Goal: Information Seeking & Learning: Understand process/instructions

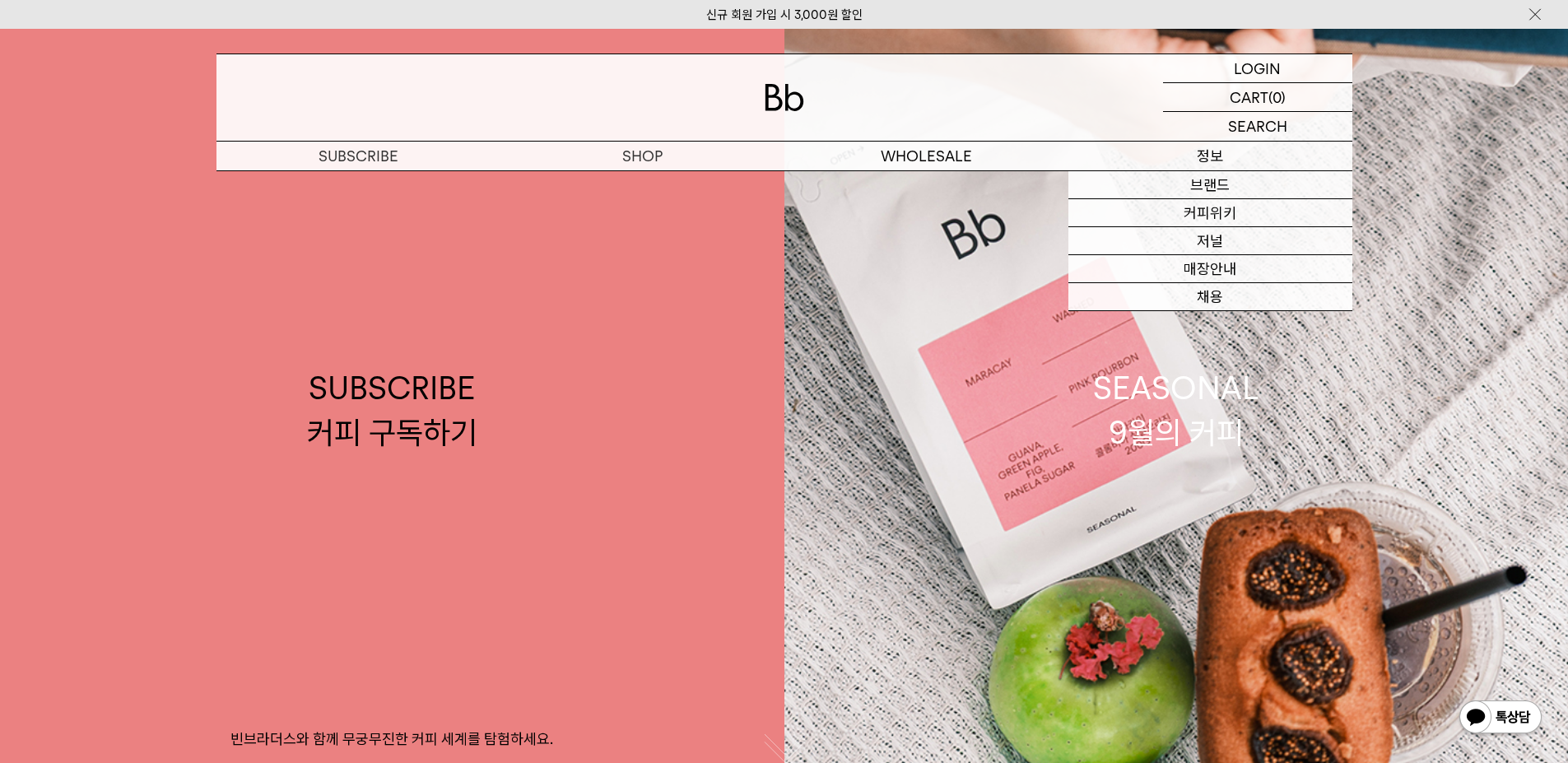
click at [1215, 156] on p "정보" at bounding box center [1209, 156] width 284 height 29
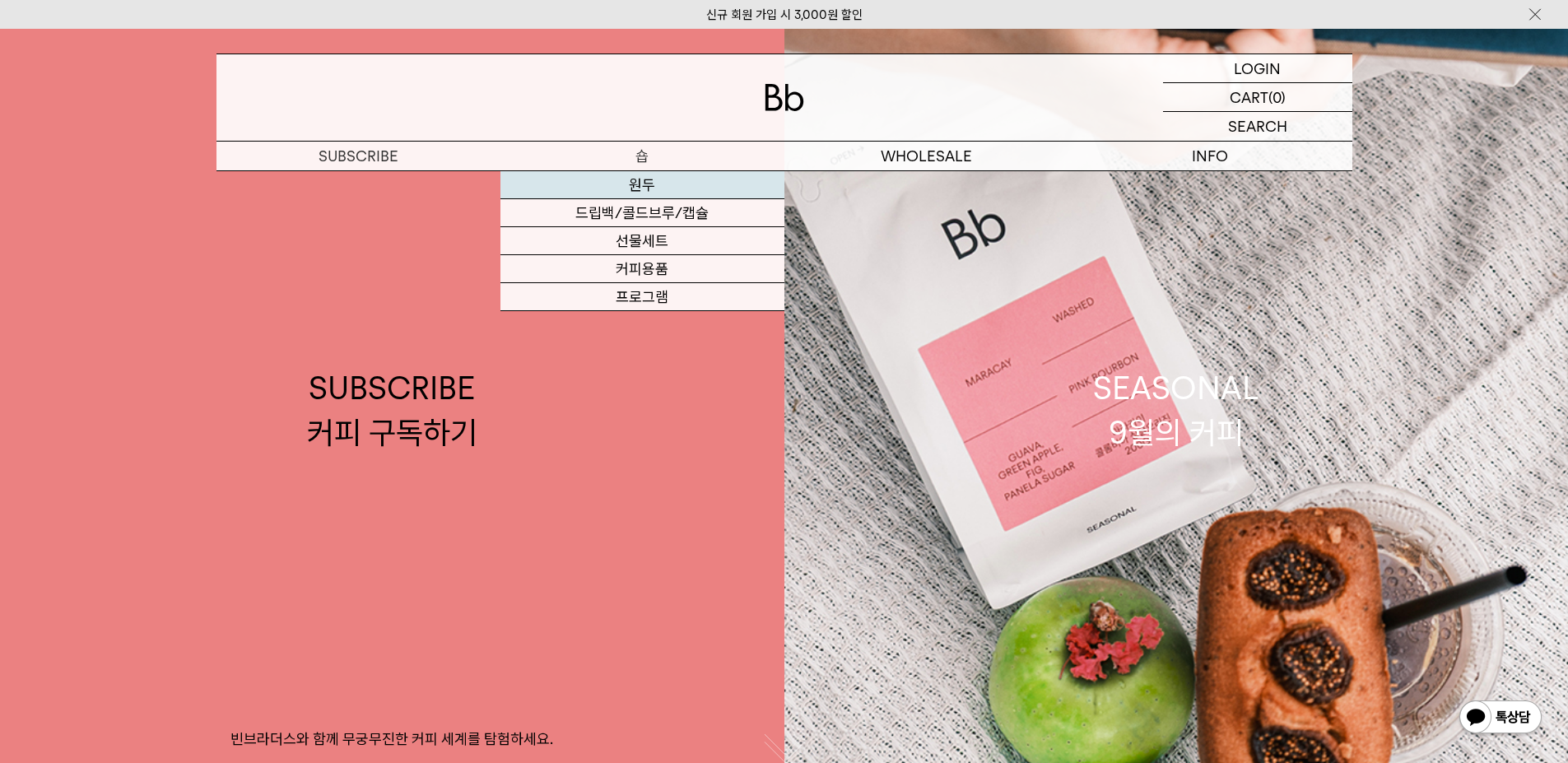
click at [642, 181] on link "원두" at bounding box center [642, 185] width 284 height 28
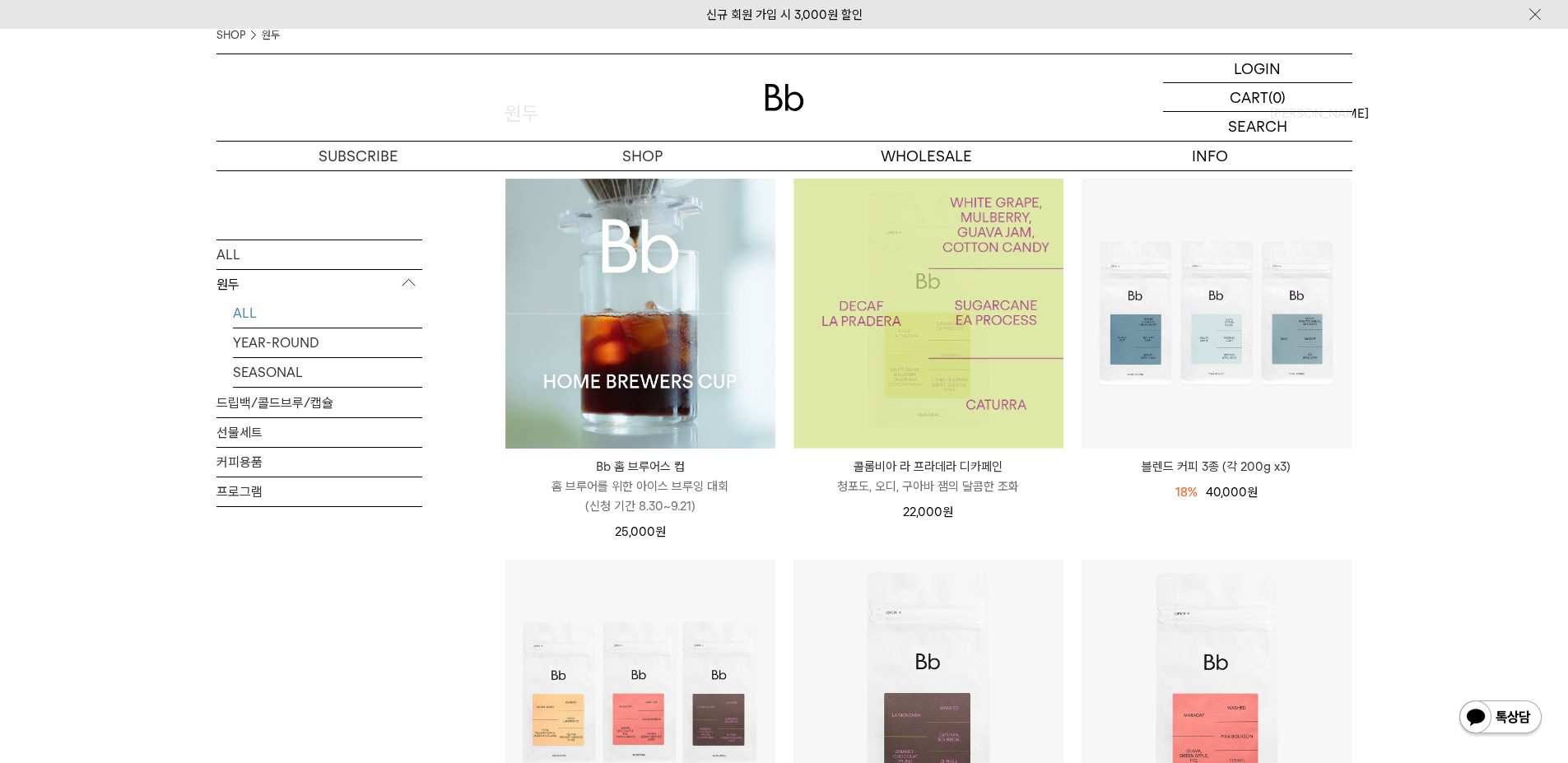
scroll to position [164, 0]
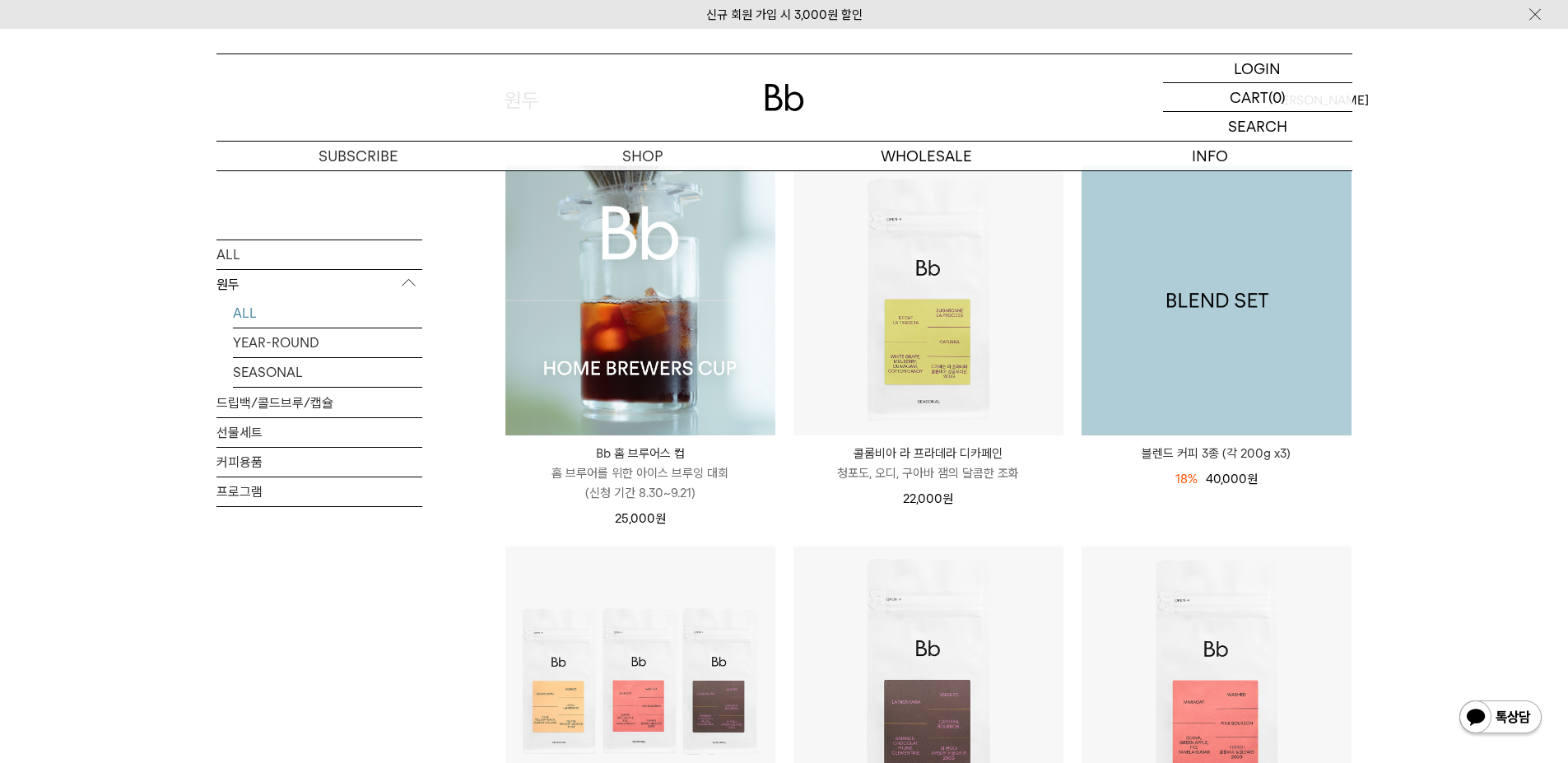
click at [1293, 320] on img at bounding box center [1216, 300] width 270 height 270
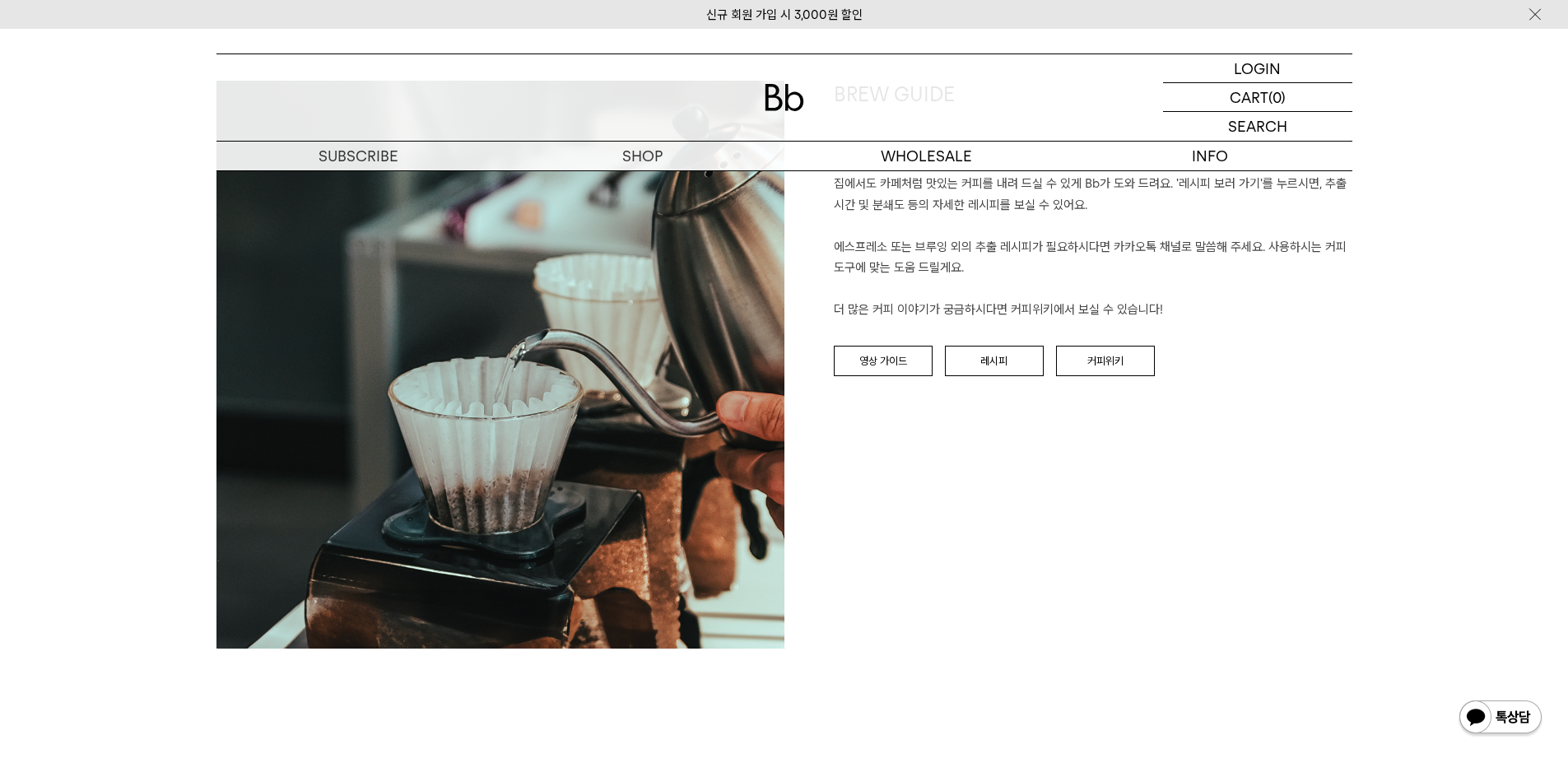
scroll to position [4197, 0]
click at [1004, 366] on link "레시피" at bounding box center [993, 360] width 98 height 32
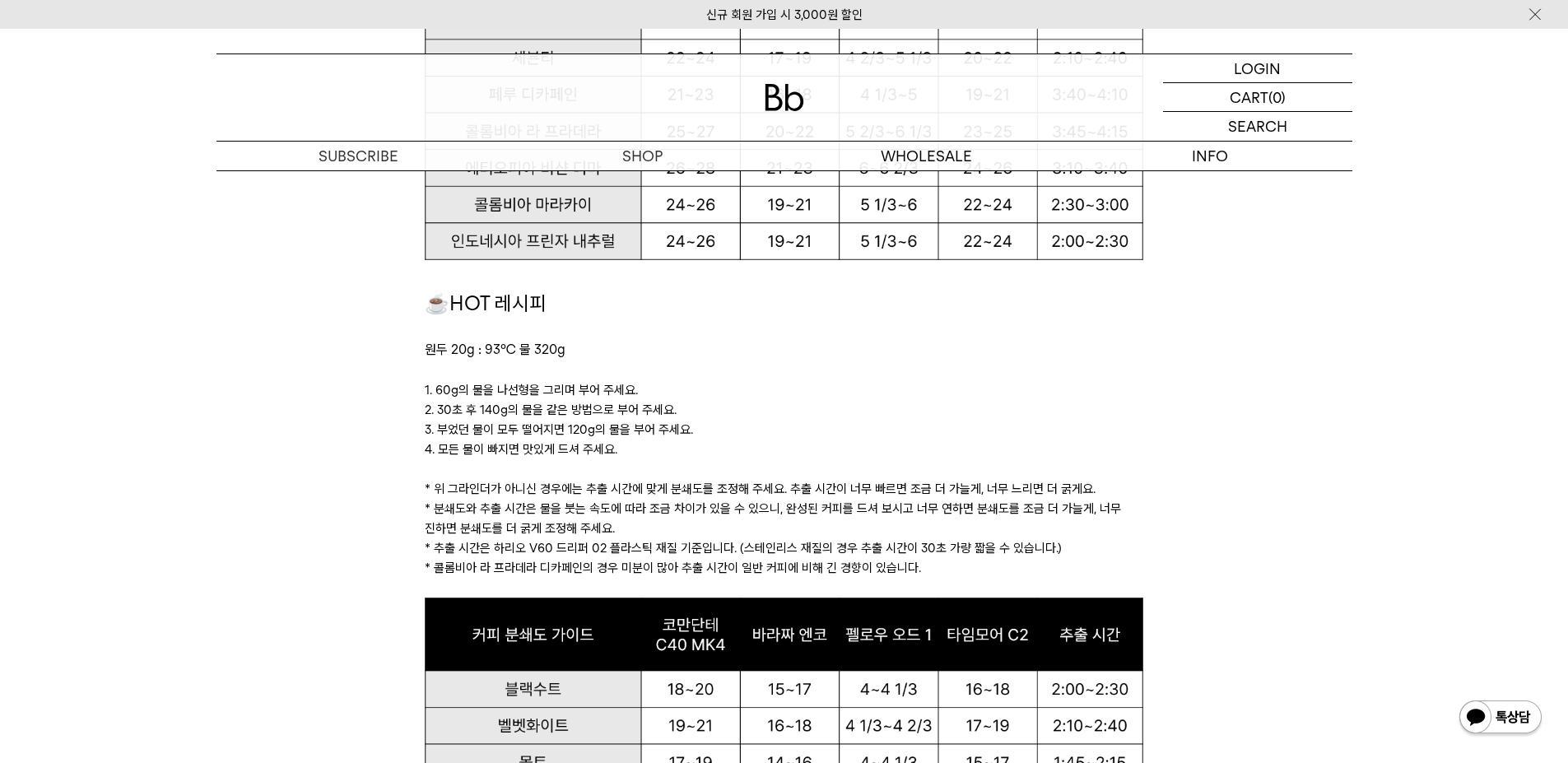
scroll to position [1481, 0]
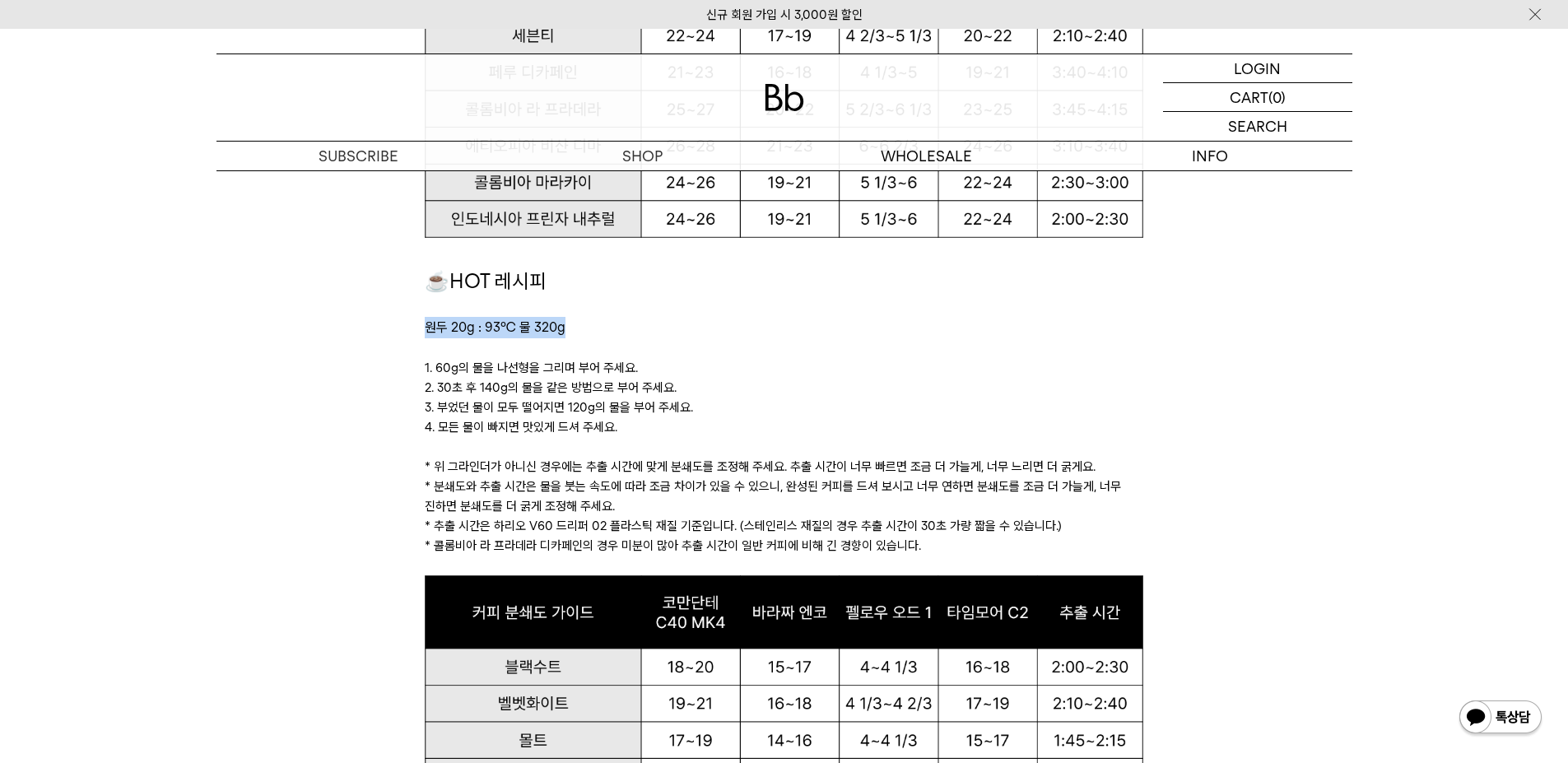
drag, startPoint x: 428, startPoint y: 329, endPoint x: 587, endPoint y: 336, distance: 159.2
click at [587, 336] on p "원두 20g : 93℃ 물 320g" at bounding box center [784, 327] width 719 height 21
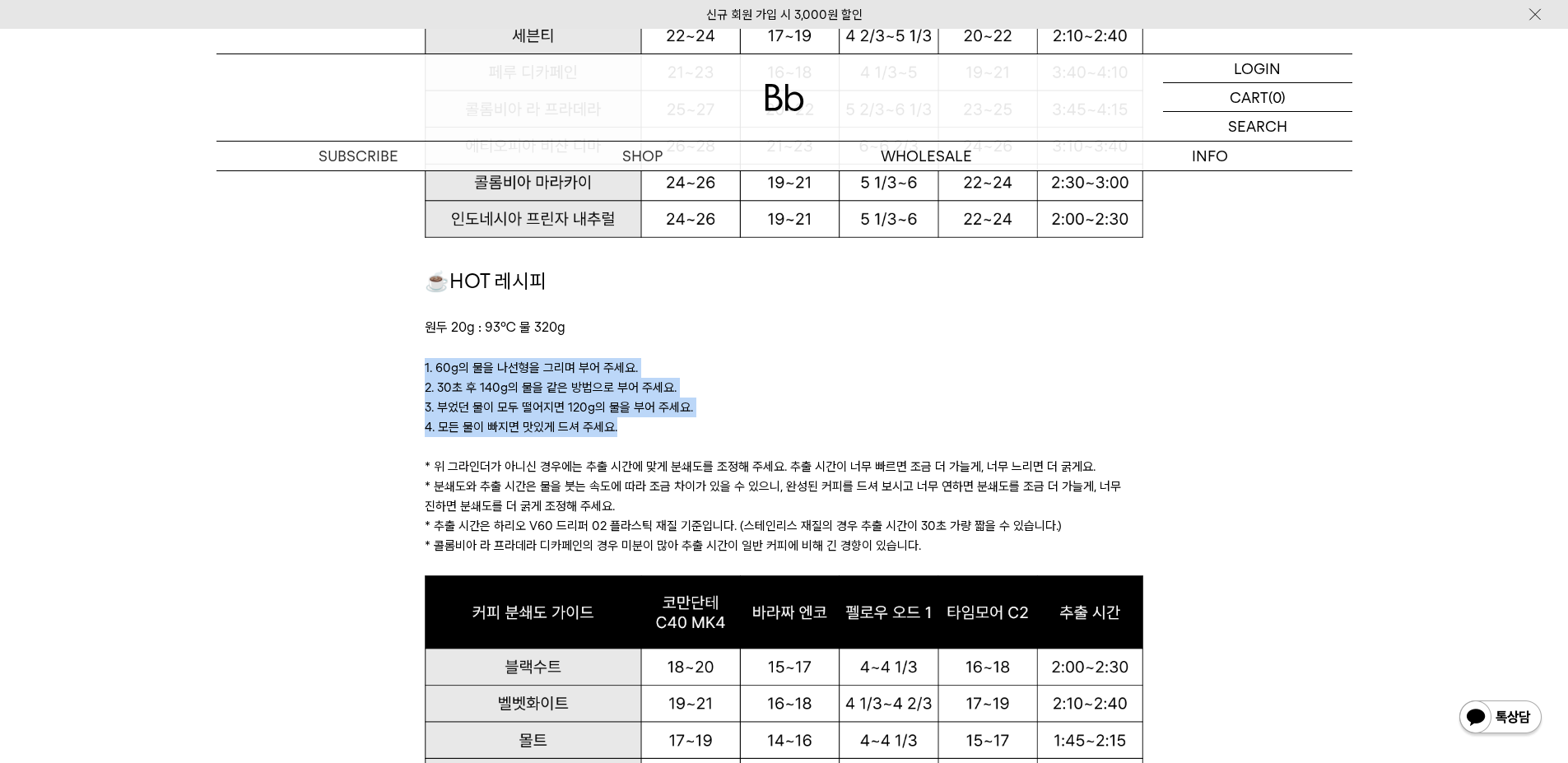
drag, startPoint x: 424, startPoint y: 373, endPoint x: 655, endPoint y: 428, distance: 237.5
click at [655, 428] on div "☕HOT 레시피 원두 20g : 93℃ 물 320g 1. 60g의 물을 나선형을 그리며 부어 주세요. 2. 30초 후 140g의 물을 같은 방…" at bounding box center [784, 421] width 719 height 310
click at [655, 428] on p "4. 모든 물이 빠지면 맛있게 드셔 주세요." at bounding box center [784, 426] width 719 height 20
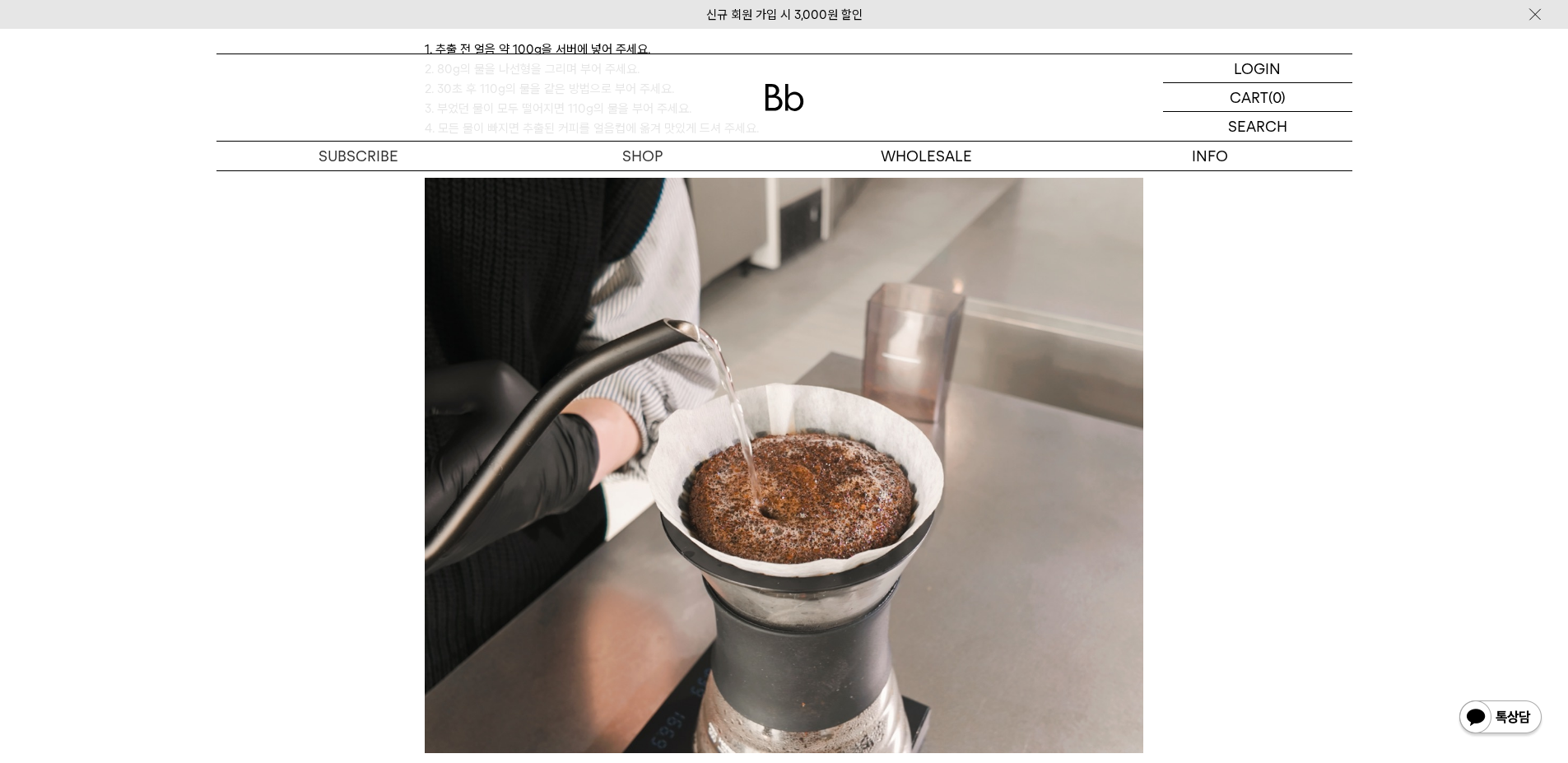
scroll to position [4527, 0]
